Goal: Information Seeking & Learning: Find specific fact

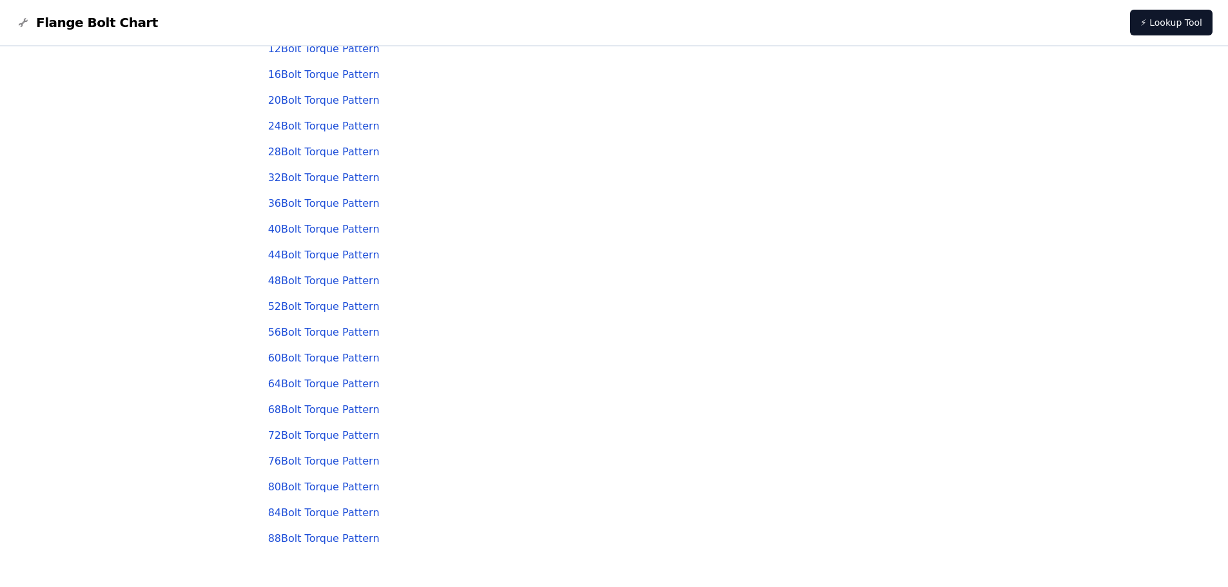
scroll to position [129, 0]
click at [311, 384] on link "64 Bolt Torque Pattern" at bounding box center [324, 381] width 112 height 12
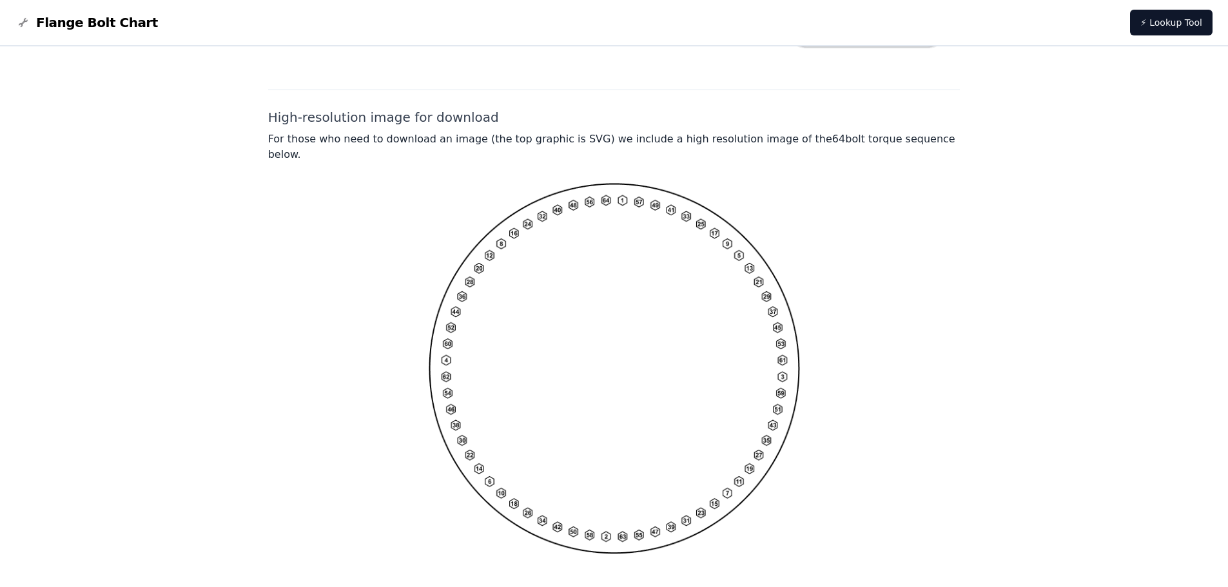
scroll to position [956, 0]
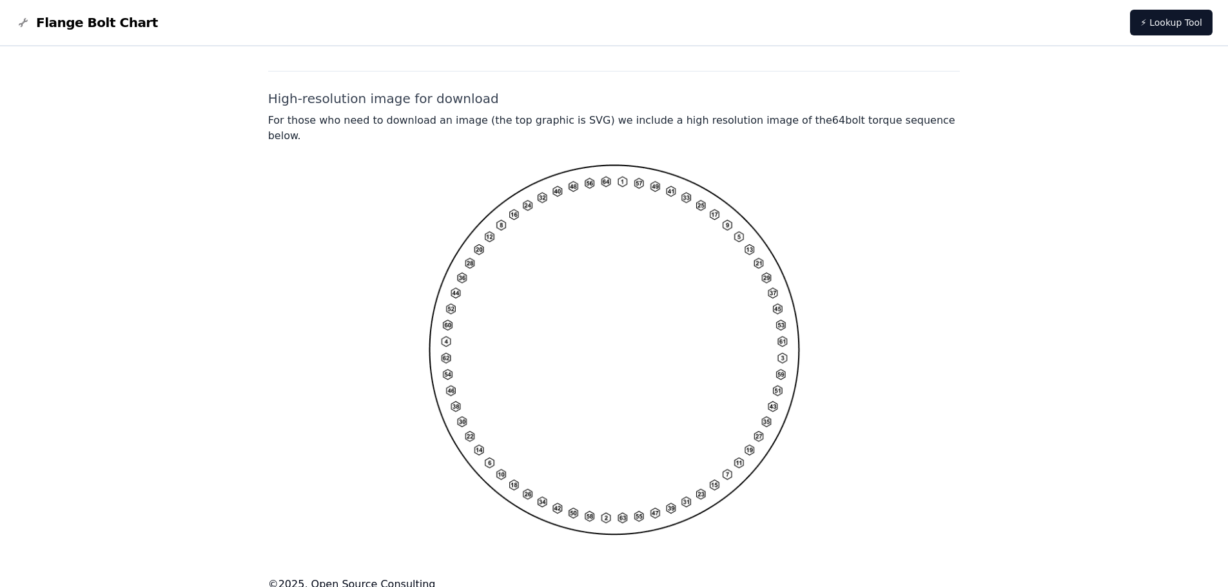
click at [721, 307] on img at bounding box center [614, 349] width 371 height 371
click at [851, 298] on div at bounding box center [614, 349] width 693 height 371
click at [846, 297] on div at bounding box center [614, 349] width 693 height 371
click at [848, 308] on div at bounding box center [614, 349] width 693 height 371
click at [527, 246] on img at bounding box center [614, 349] width 371 height 371
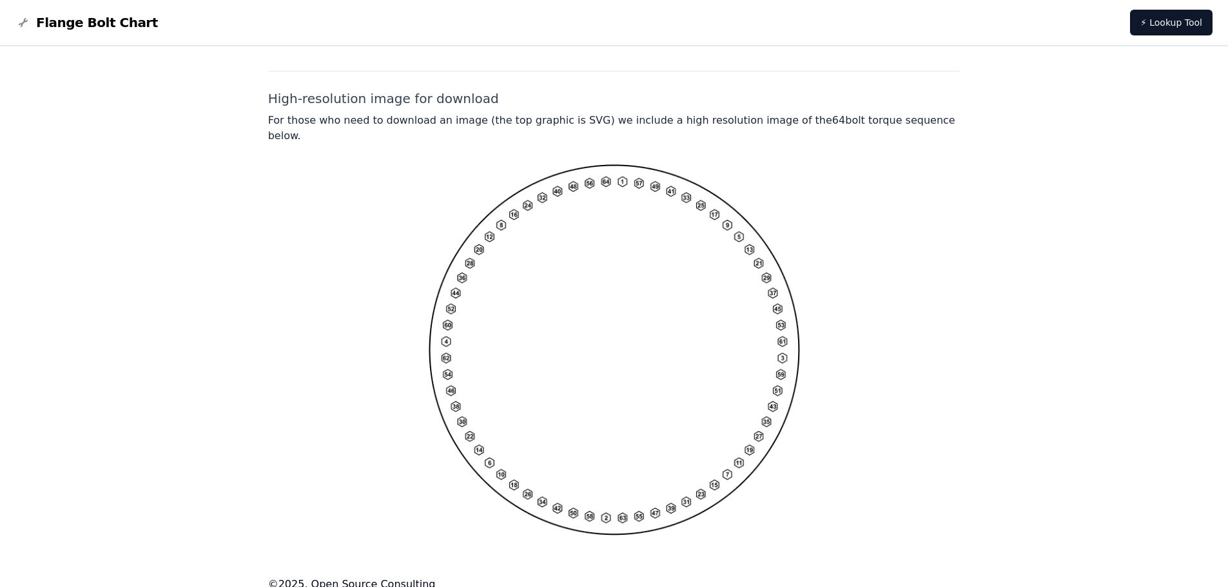
click at [480, 225] on img at bounding box center [614, 349] width 371 height 371
